Goal: Task Accomplishment & Management: Complete application form

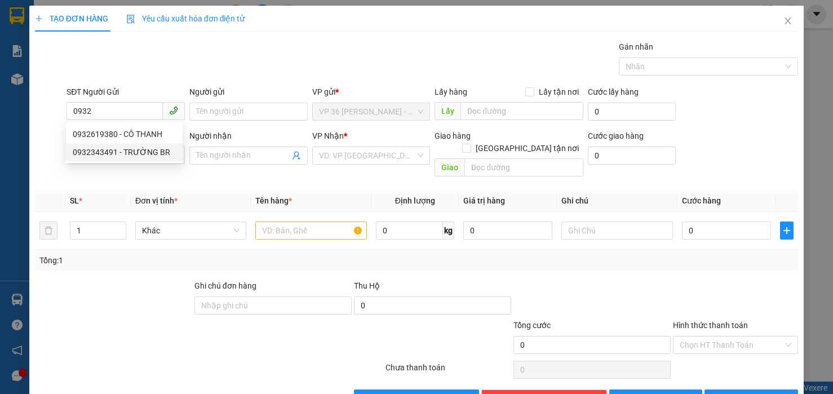
click at [107, 156] on div "0932343491 - TRƯỜNG BR" at bounding box center [124, 152] width 103 height 12
type input "0932343491"
type input "TRƯỜNG BR"
type input "0902804718"
type input "ANH TRÍ( TRƯỜNG)"
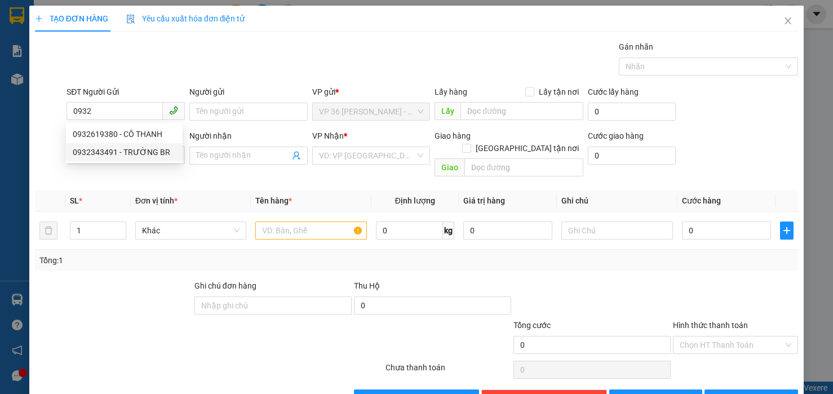
type input "VP NVT"
type input "TM 15/9 THỦY"
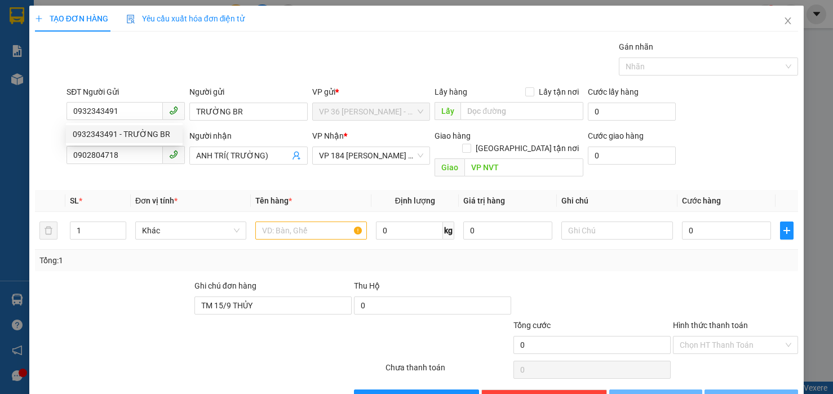
type input "20.000"
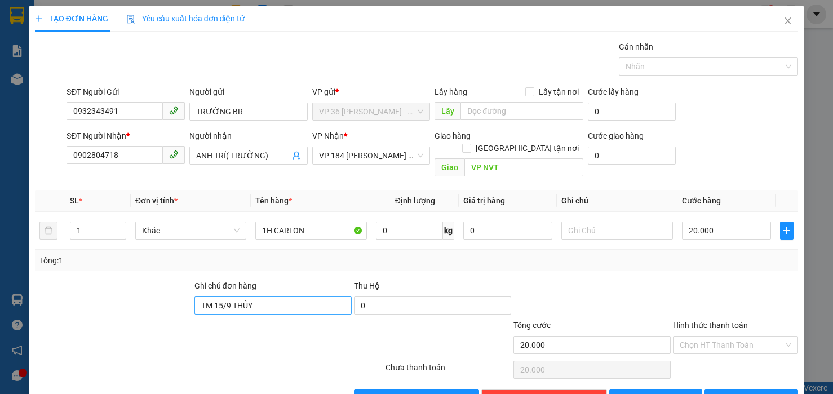
type input "0932343491"
click at [214, 297] on input "TM 15/9 THỦY" at bounding box center [273, 306] width 157 height 18
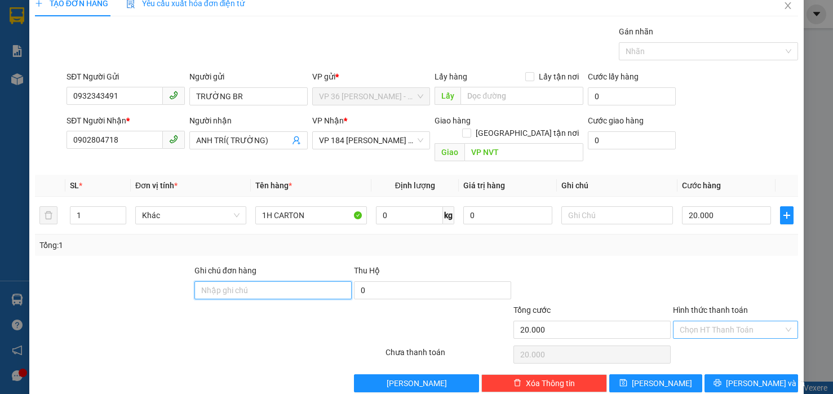
scroll to position [23, 0]
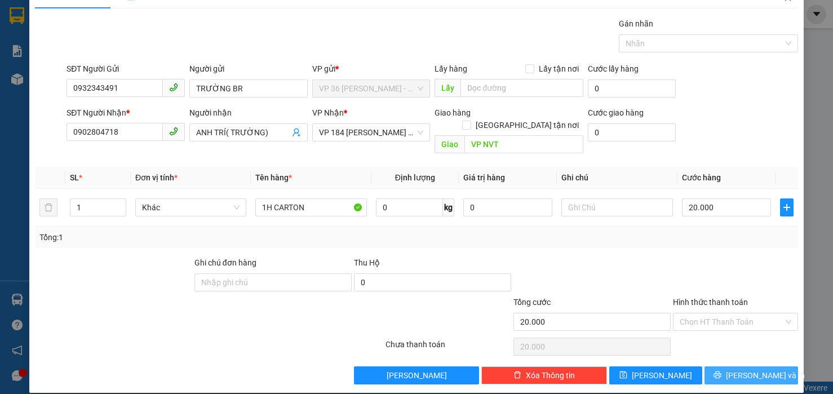
click at [735, 369] on span "[PERSON_NAME] và In" at bounding box center [765, 375] width 79 height 12
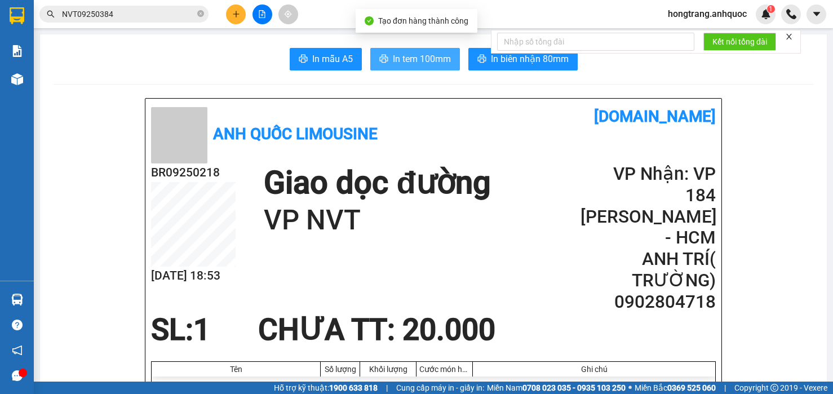
click at [414, 54] on span "In tem 100mm" at bounding box center [422, 59] width 58 height 14
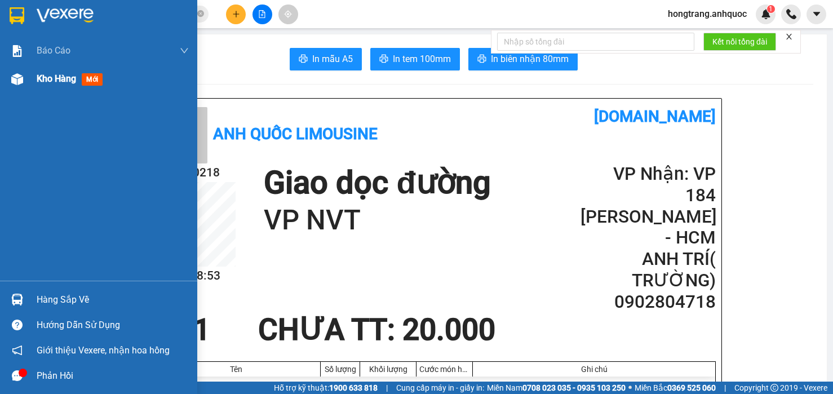
click at [61, 83] on span "Kho hàng" at bounding box center [56, 78] width 39 height 11
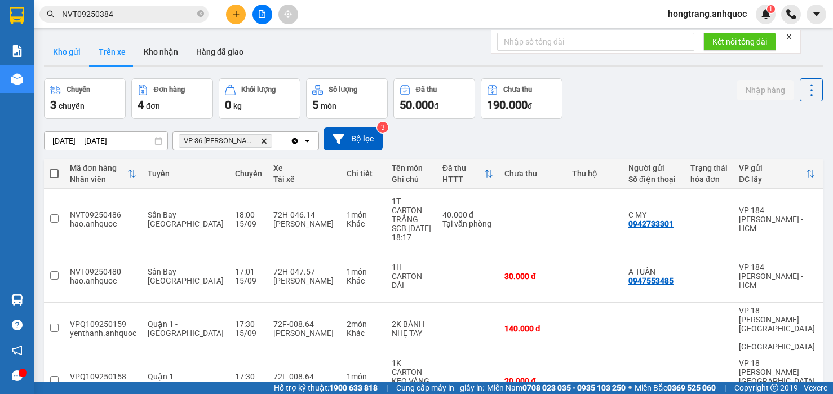
click at [60, 53] on button "Kho gửi" at bounding box center [67, 51] width 46 height 27
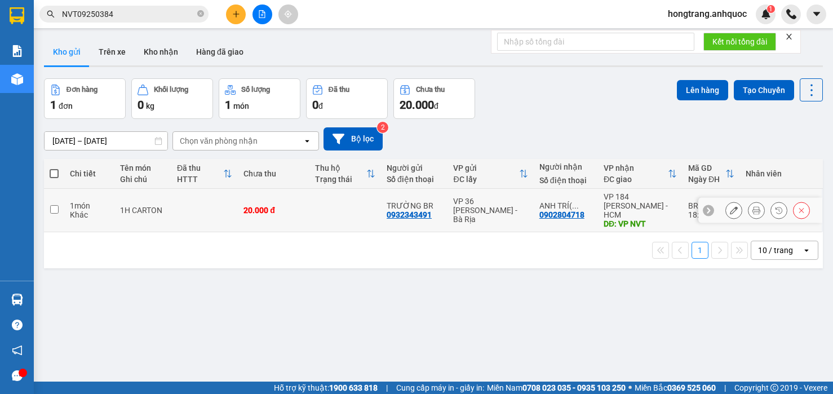
click at [82, 213] on div "Khác" at bounding box center [89, 214] width 39 height 9
checkbox input "true"
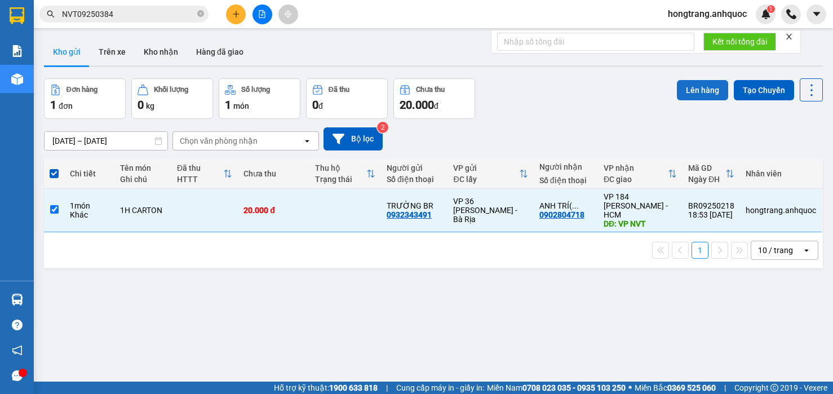
click at [692, 94] on button "Lên hàng" at bounding box center [702, 90] width 51 height 20
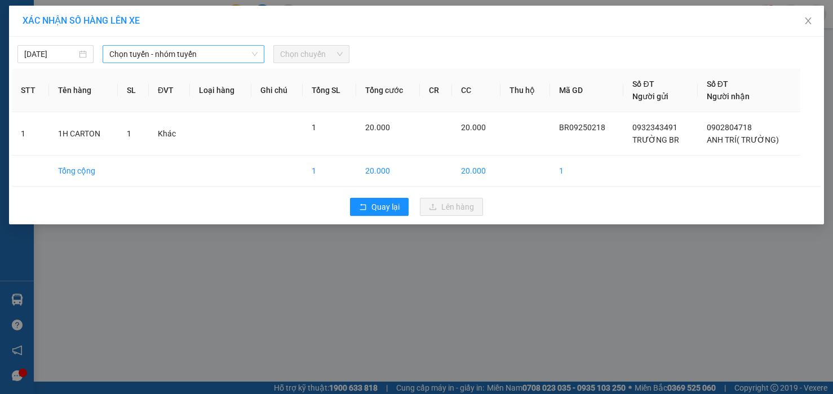
click at [182, 55] on span "Chọn tuyến - nhóm tuyến" at bounding box center [183, 54] width 148 height 17
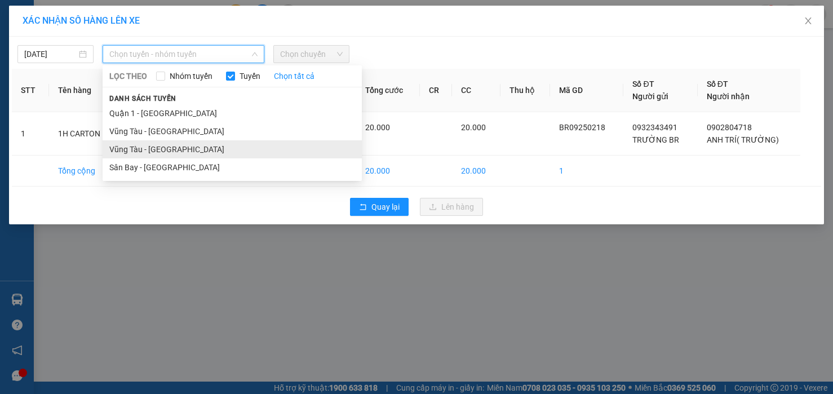
click at [146, 149] on li "Vũng Tàu - [GEOGRAPHIC_DATA]" at bounding box center [232, 149] width 259 height 18
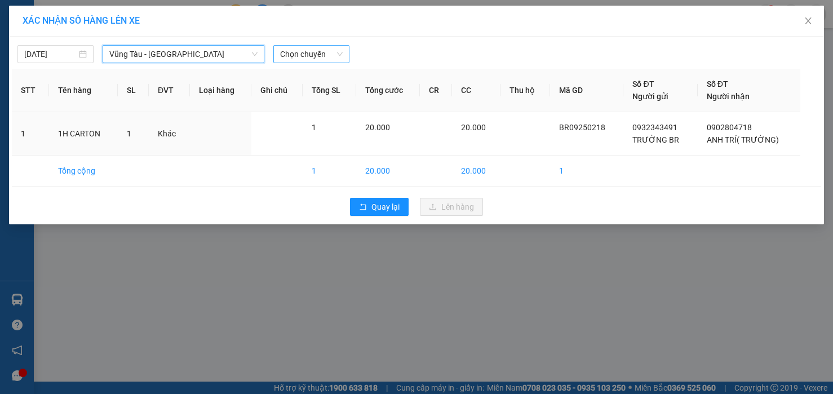
click at [285, 61] on span "Chọn chuyến" at bounding box center [311, 54] width 63 height 17
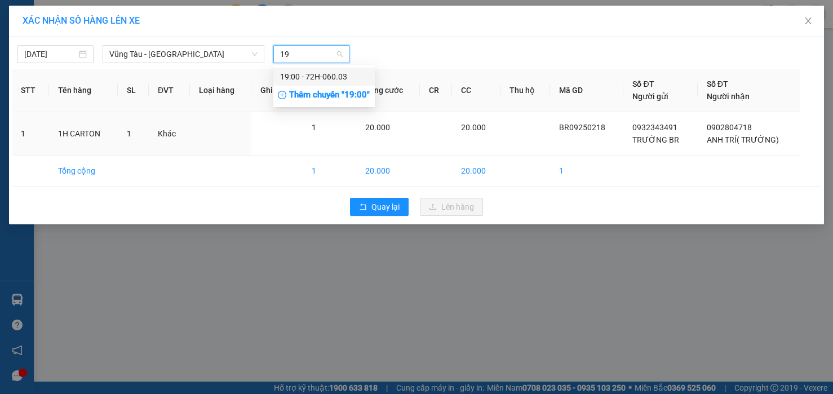
type input "19"
click at [297, 92] on div "Thêm chuyến " 19:00 "" at bounding box center [323, 95] width 101 height 19
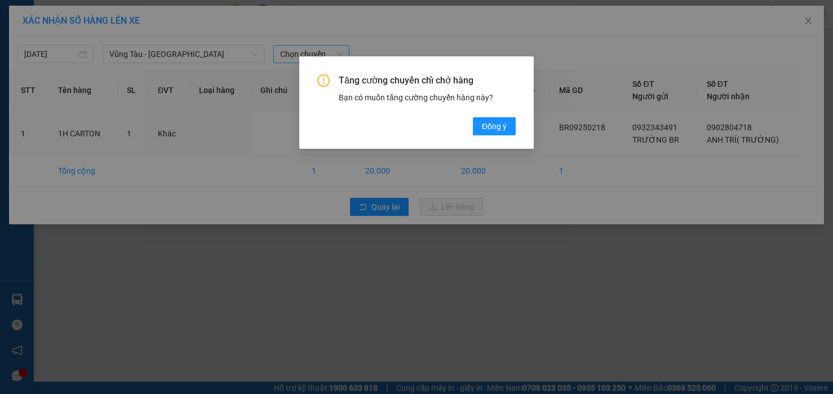
click at [383, 36] on div "Tăng cường chuyến chỉ chở hàng Bạn có muốn tăng cường chuyến hàng này? [GEOGRAP…" at bounding box center [416, 197] width 833 height 394
click at [448, 50] on div "Tăng cường chuyến chỉ chở hàng Bạn có muốn tăng cường chuyến hàng này? [GEOGRAP…" at bounding box center [416, 197] width 833 height 394
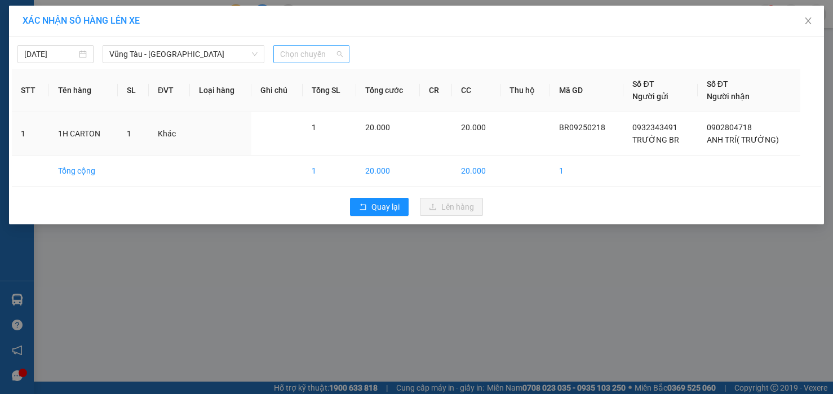
click at [304, 58] on span "Chọn chuyến" at bounding box center [311, 54] width 63 height 17
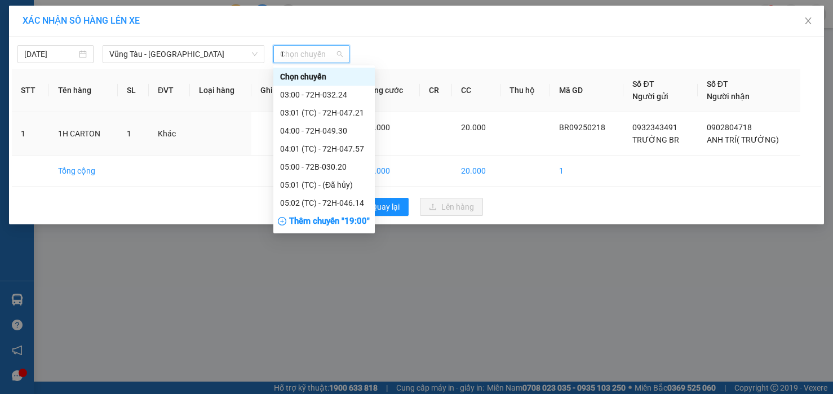
type input "19"
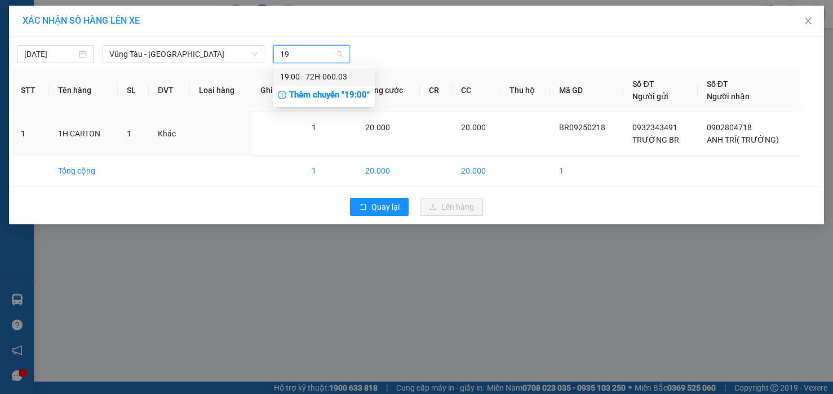
click at [317, 76] on div "19:00 - 72H-060.03" at bounding box center [324, 76] width 88 height 12
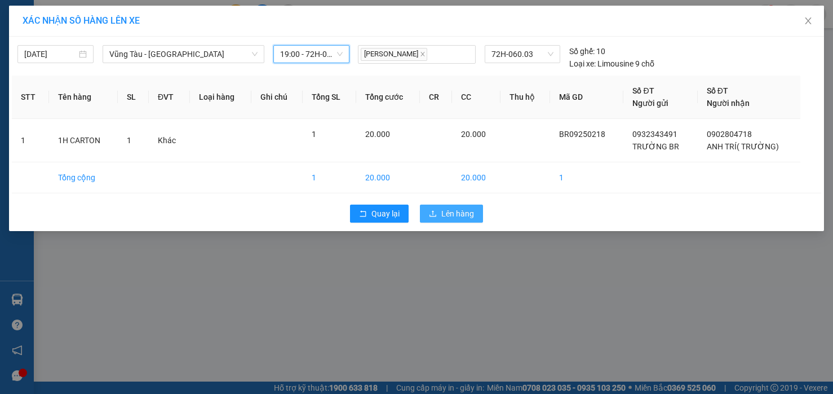
click at [449, 222] on button "Lên hàng" at bounding box center [451, 214] width 63 height 18
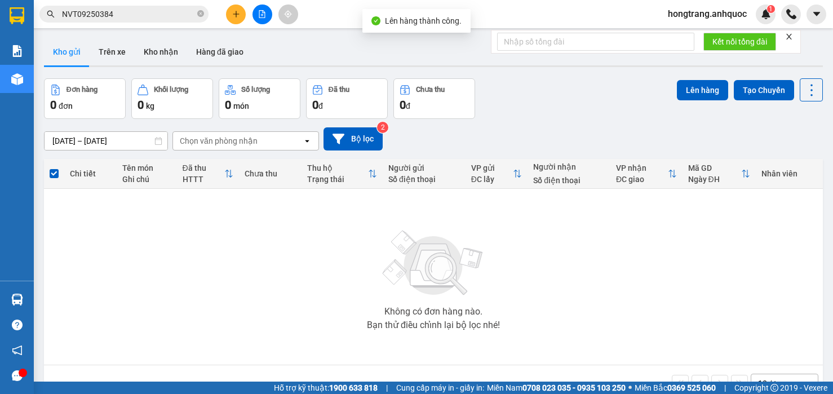
click at [254, 12] on button at bounding box center [263, 15] width 20 height 20
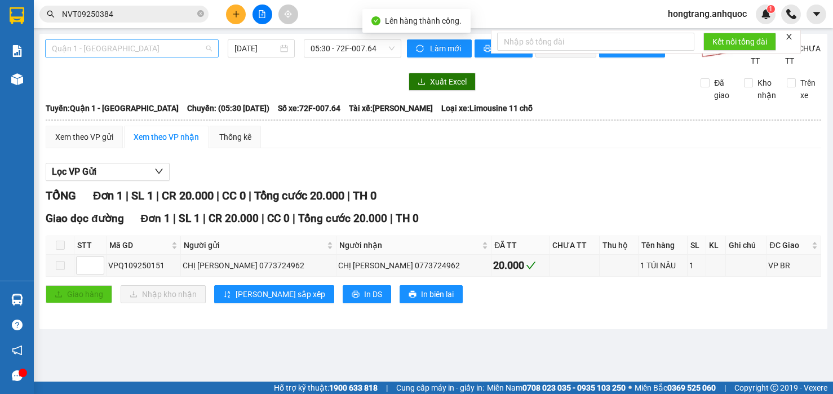
drag, startPoint x: 158, startPoint y: 55, endPoint x: 148, endPoint y: 70, distance: 17.8
click at [158, 55] on span "Quận 1 - [GEOGRAPHIC_DATA]" at bounding box center [132, 48] width 160 height 17
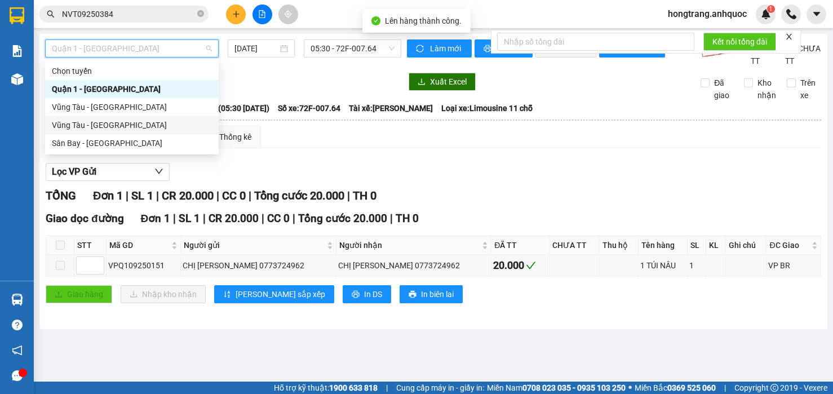
click at [107, 121] on div "Vũng Tàu - [GEOGRAPHIC_DATA]" at bounding box center [132, 125] width 160 height 12
type input "[DATE]"
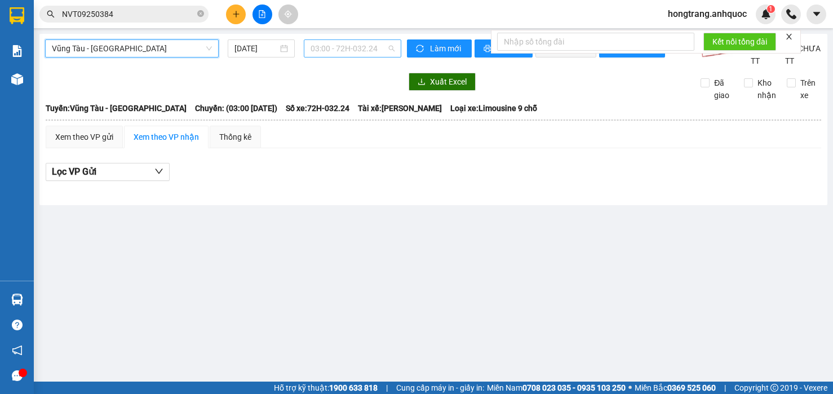
click at [324, 48] on span "03:00 - 72H-032.24" at bounding box center [353, 48] width 84 height 17
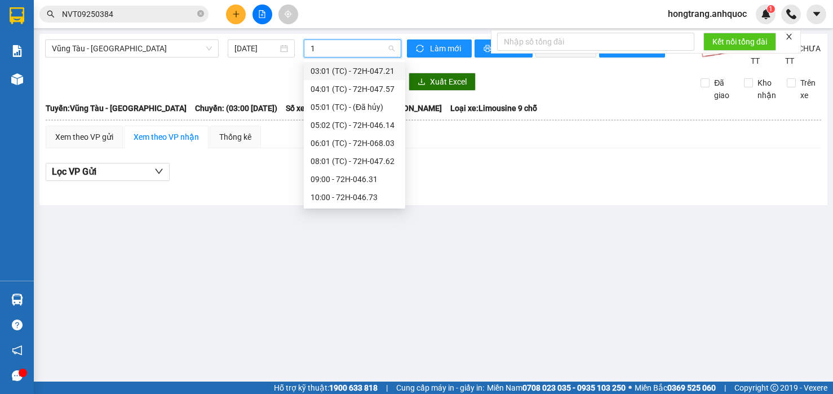
type input "19"
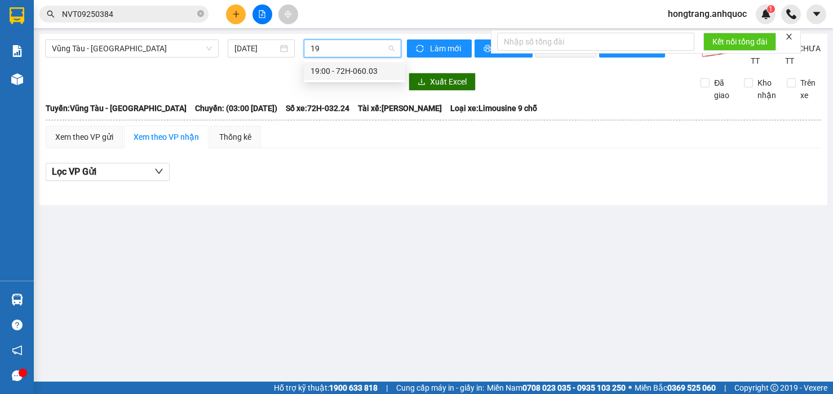
click at [319, 69] on div "19:00 - 72H-060.03" at bounding box center [355, 71] width 88 height 12
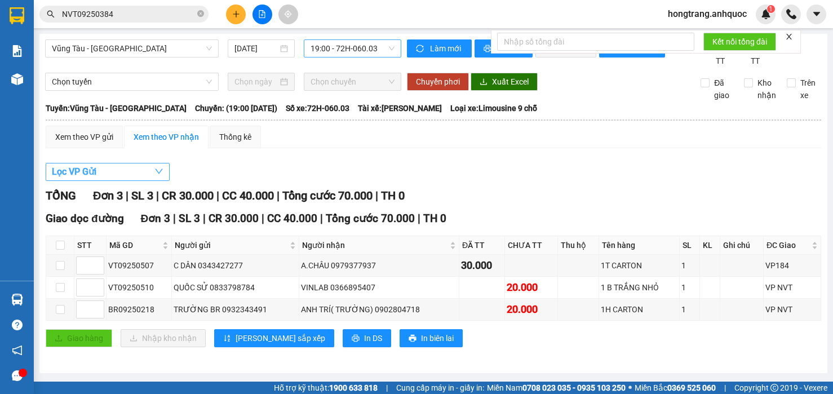
click at [120, 181] on button "Lọc VP Gửi" at bounding box center [108, 172] width 124 height 18
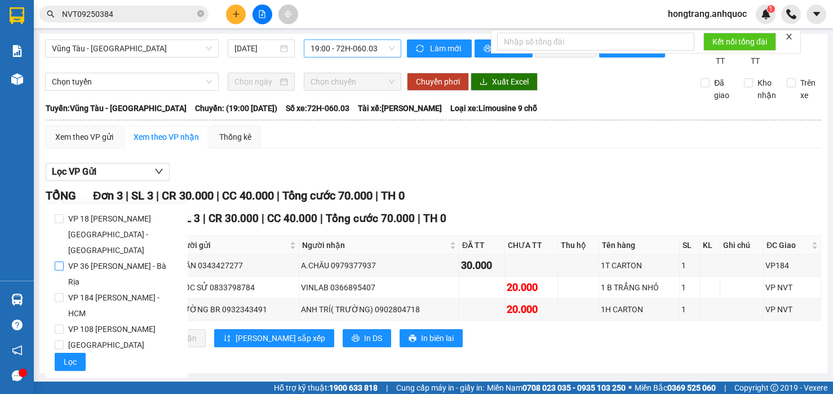
click at [95, 258] on span "VP 36 [PERSON_NAME] - Bà Rịa" at bounding box center [121, 274] width 115 height 32
click at [64, 262] on input "VP 36 [PERSON_NAME] - Bà Rịa" at bounding box center [59, 266] width 9 height 9
checkbox input "true"
click at [70, 356] on span "Lọc" at bounding box center [70, 362] width 13 height 12
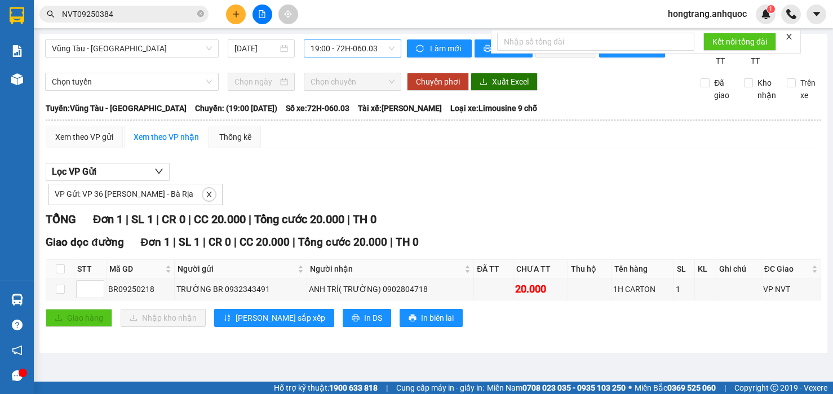
click at [727, 205] on div "VP Gửi: VP 36 [PERSON_NAME] - Bà Rịa" at bounding box center [434, 193] width 776 height 24
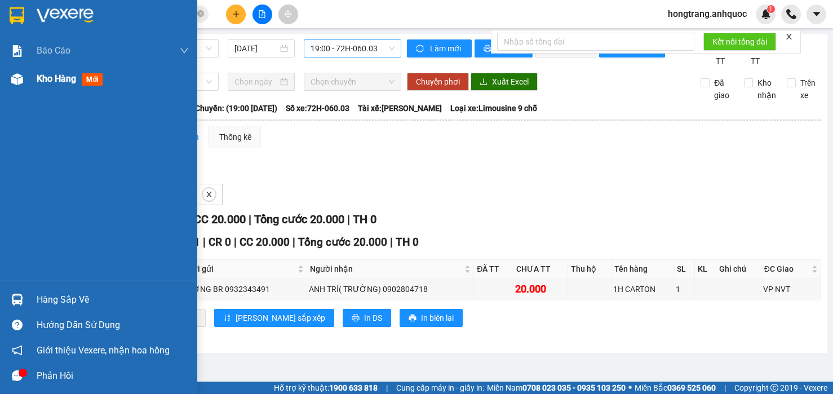
click at [14, 74] on img at bounding box center [17, 79] width 12 height 12
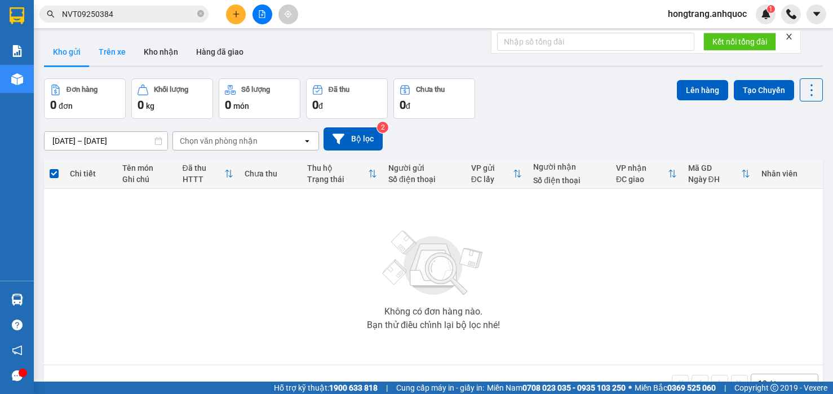
click at [114, 50] on button "Trên xe" at bounding box center [112, 51] width 45 height 27
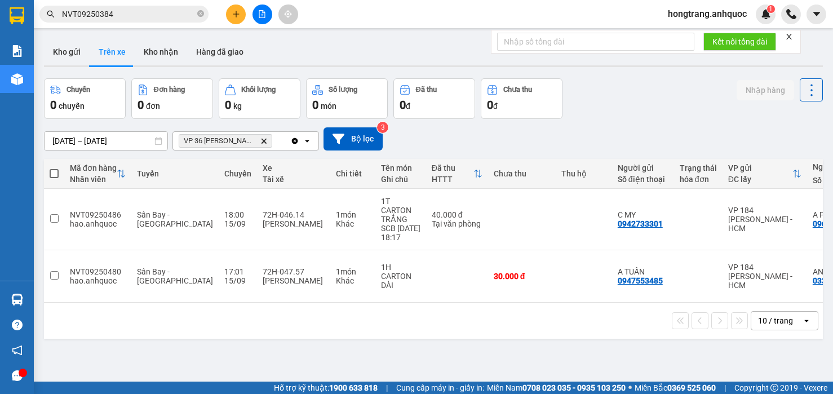
drag, startPoint x: 201, startPoint y: 280, endPoint x: 368, endPoint y: 278, distance: 166.3
click at [368, 278] on div "Mã đơn hàng Nhân viên Tuyến Chuyến Xe Tài xế Chi tiết Tên món Ghi chú Đã thu HT…" at bounding box center [433, 249] width 779 height 180
click at [263, 15] on icon "file-add" at bounding box center [262, 14] width 6 height 8
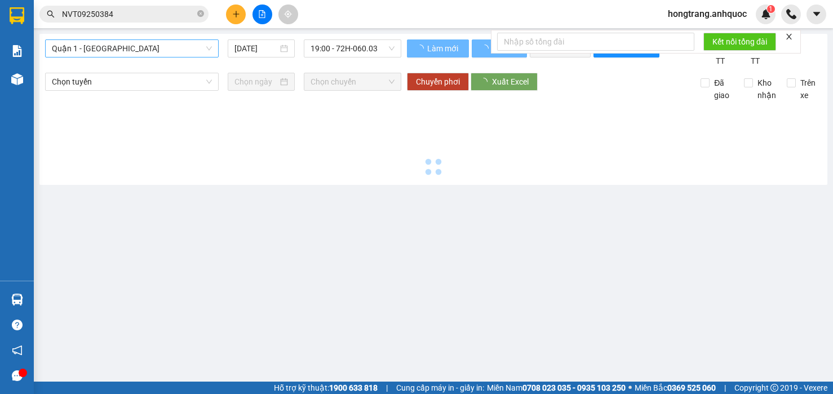
click at [100, 49] on span "Quận 1 - [GEOGRAPHIC_DATA]" at bounding box center [132, 48] width 160 height 17
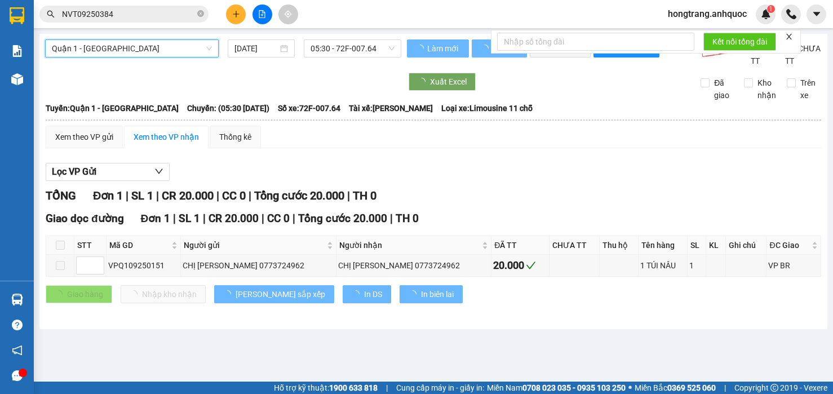
click at [100, 50] on span "Quận 1 - [GEOGRAPHIC_DATA]" at bounding box center [132, 48] width 160 height 17
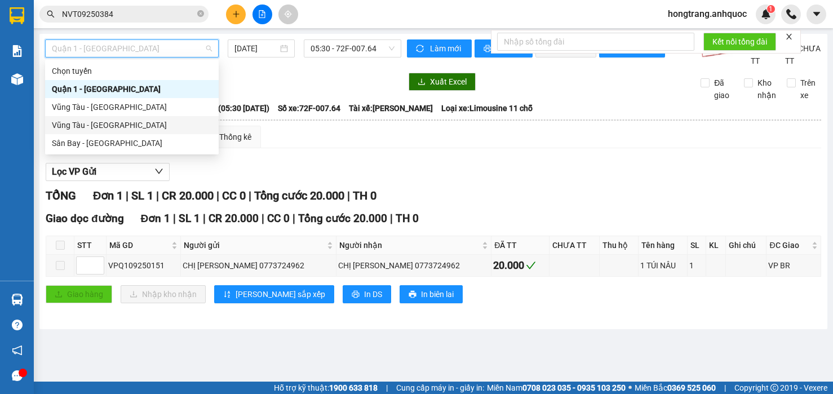
click at [89, 129] on div "Vũng Tàu - [GEOGRAPHIC_DATA]" at bounding box center [132, 125] width 160 height 12
type input "[DATE]"
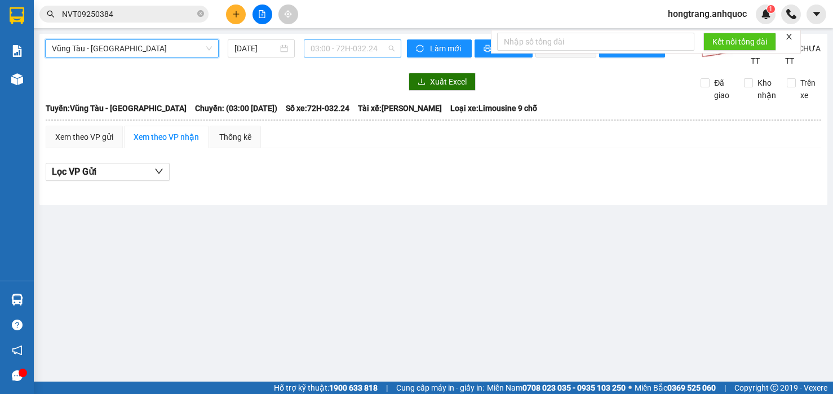
click at [321, 52] on span "03:00 - 72H-032.24" at bounding box center [353, 48] width 84 height 17
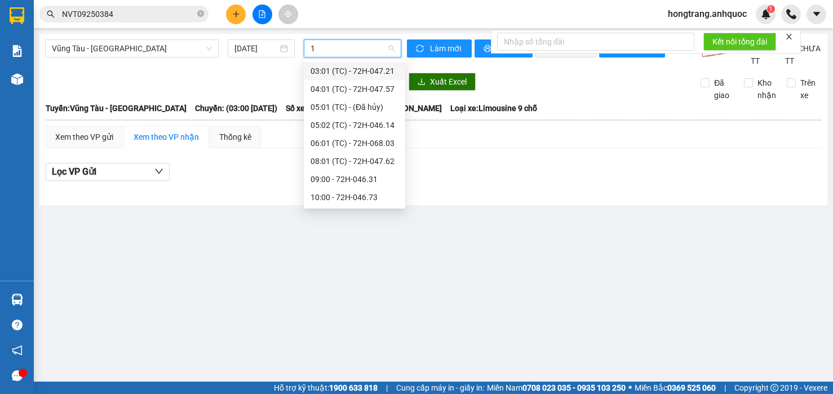
type input "19"
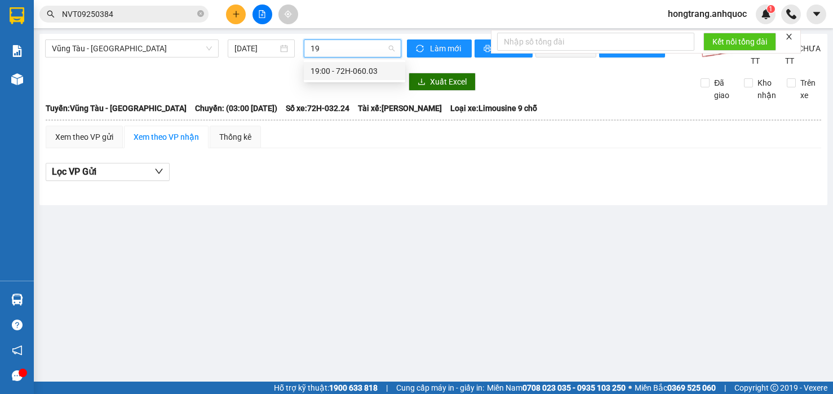
click at [321, 72] on div "19:00 - 72H-060.03" at bounding box center [355, 71] width 88 height 12
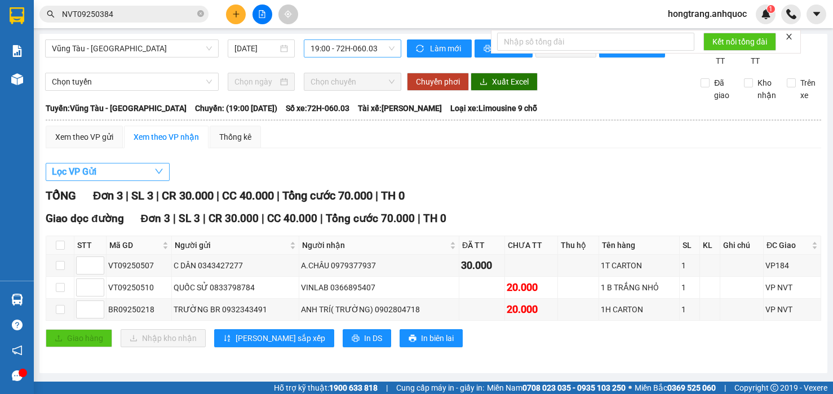
click at [125, 180] on button "Lọc VP Gửi" at bounding box center [108, 172] width 124 height 18
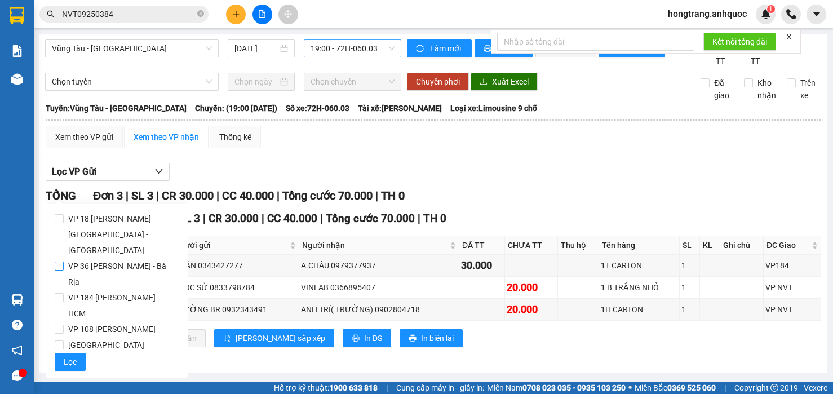
click at [79, 258] on span "VP 36 [PERSON_NAME] - Bà Rịa" at bounding box center [121, 274] width 115 height 32
click at [64, 262] on input "VP 36 [PERSON_NAME] - Bà Rịa" at bounding box center [59, 266] width 9 height 9
checkbox input "true"
click at [68, 356] on span "Lọc" at bounding box center [70, 362] width 13 height 12
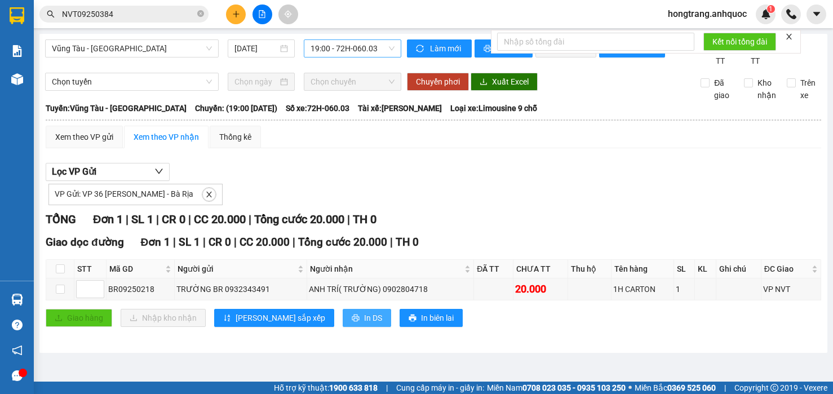
click at [364, 324] on span "In DS" at bounding box center [373, 318] width 18 height 12
drag, startPoint x: 161, startPoint y: 69, endPoint x: 185, endPoint y: 56, distance: 27.2
click at [161, 67] on div "Vũng Tàu - [GEOGRAPHIC_DATA] [DATE] 19:00 - 72H-060.03" at bounding box center [223, 53] width 356 height 28
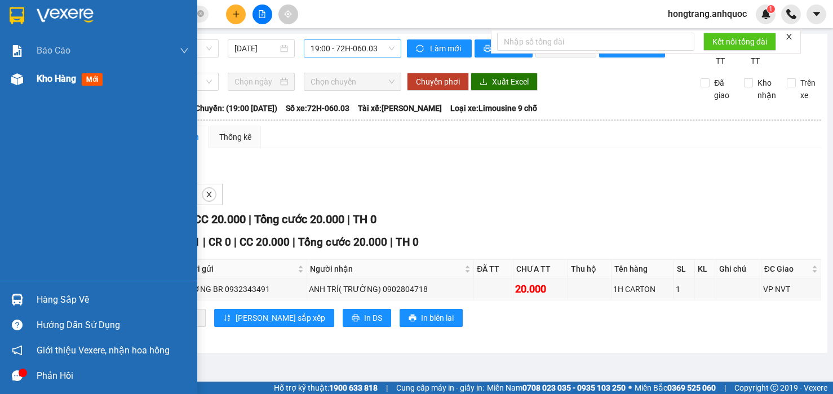
click at [23, 82] on img at bounding box center [17, 79] width 12 height 12
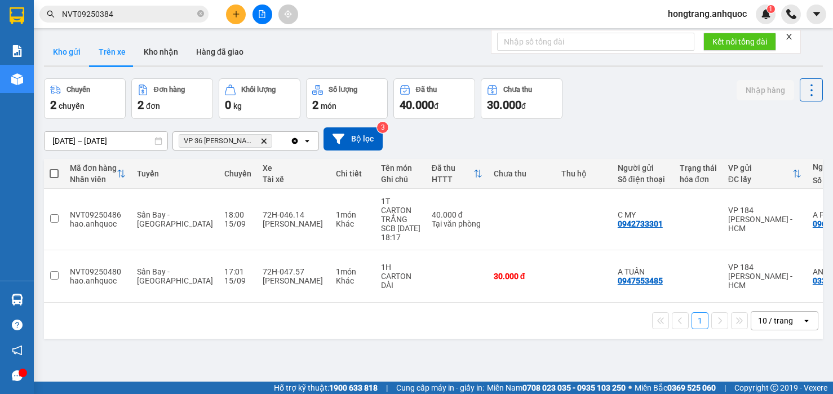
click at [70, 53] on button "Kho gửi" at bounding box center [67, 51] width 46 height 27
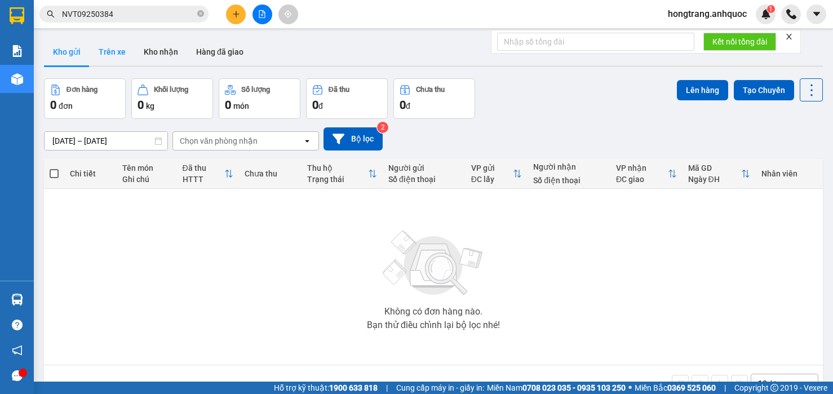
click at [119, 50] on button "Trên xe" at bounding box center [112, 51] width 45 height 27
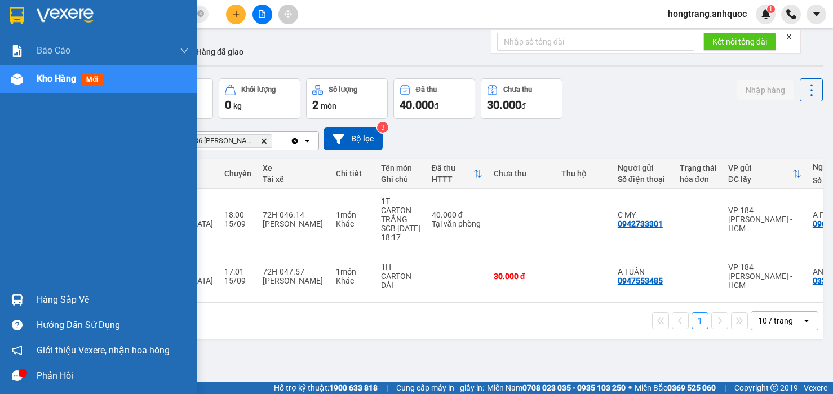
click at [11, 173] on div "Báo cáo Báo cáo dòng tiền (nhân viên) Doanh số tạo đơn theo VP gửi (nhà xe) Doa…" at bounding box center [98, 159] width 197 height 244
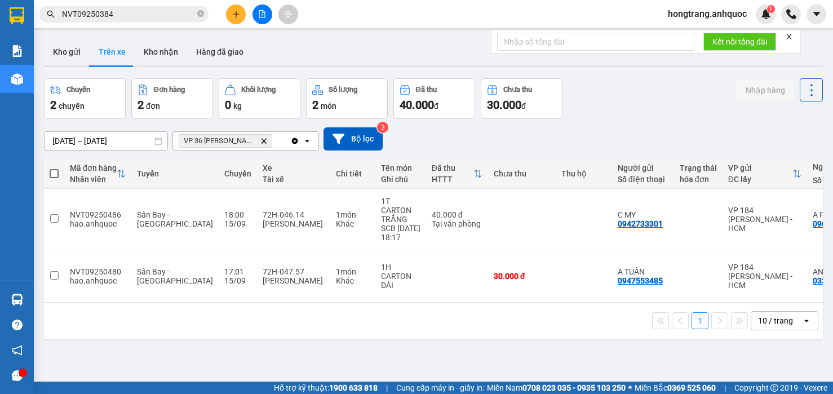
click at [142, 17] on input "NVT09250384" at bounding box center [128, 14] width 133 height 12
paste input "VT0925050"
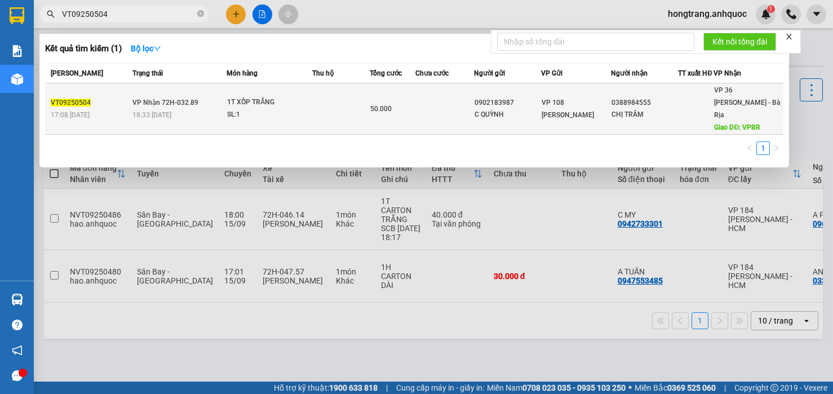
type input "VT09250504"
click at [263, 109] on div "SL: 1" at bounding box center [269, 115] width 85 height 12
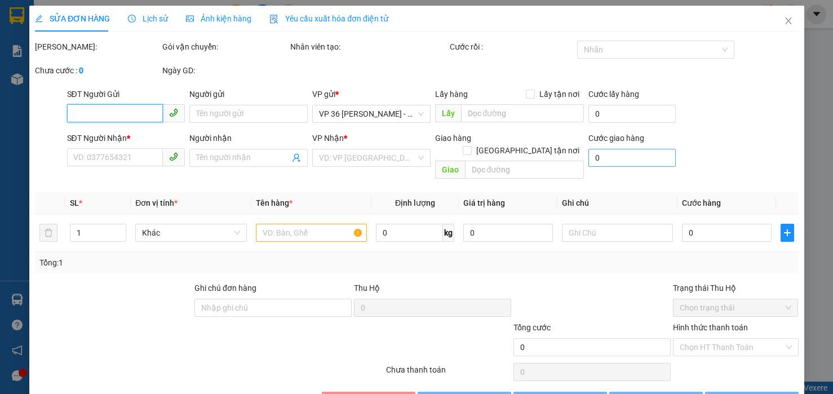
type input "0902183987"
type input "C QUỲNH"
type input "0388984555"
type input "CHỊ TRÂM"
type input "VPBR"
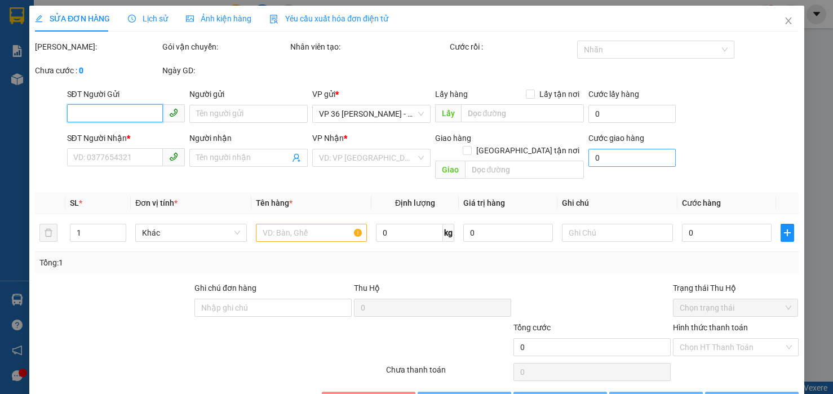
type input "50.000"
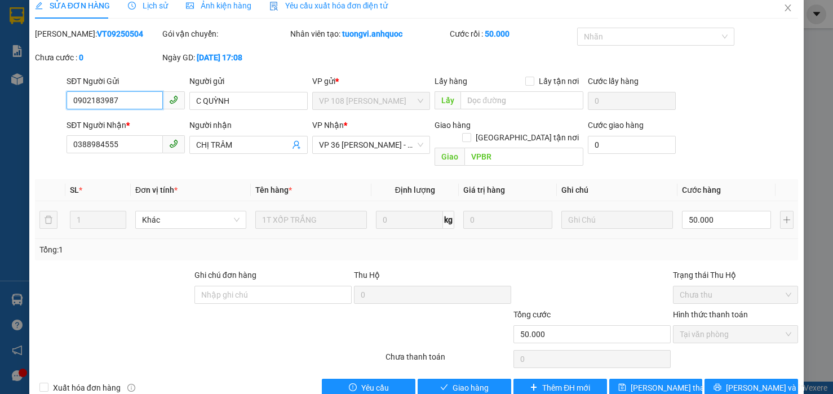
scroll to position [25, 0]
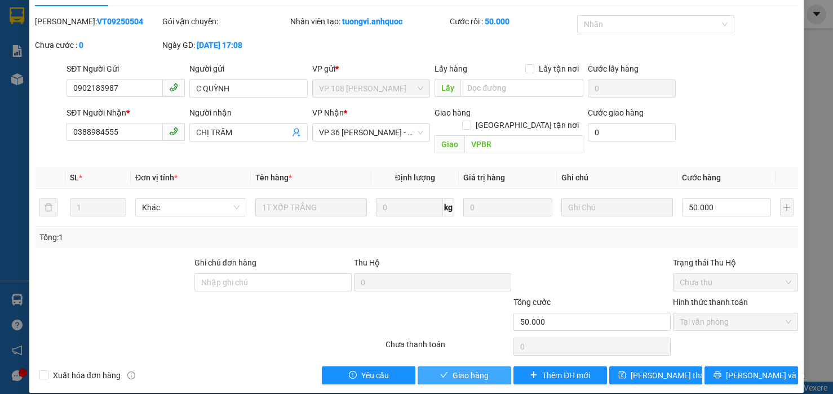
click at [455, 369] on span "Giao hàng" at bounding box center [471, 375] width 36 height 12
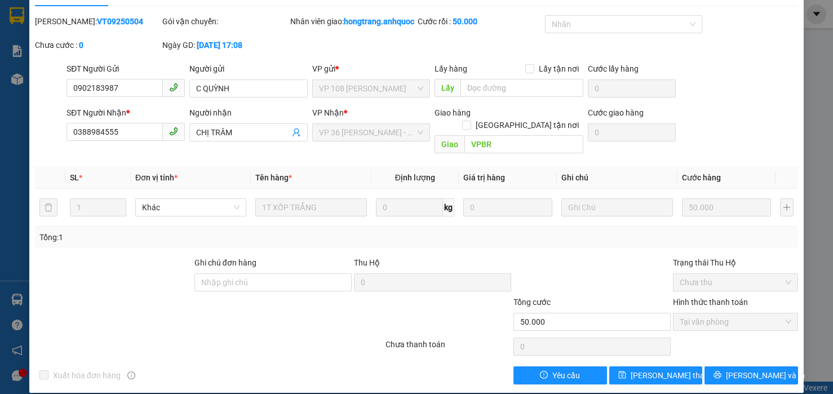
click at [101, 270] on div at bounding box center [114, 276] width 160 height 39
